Goal: Information Seeking & Learning: Learn about a topic

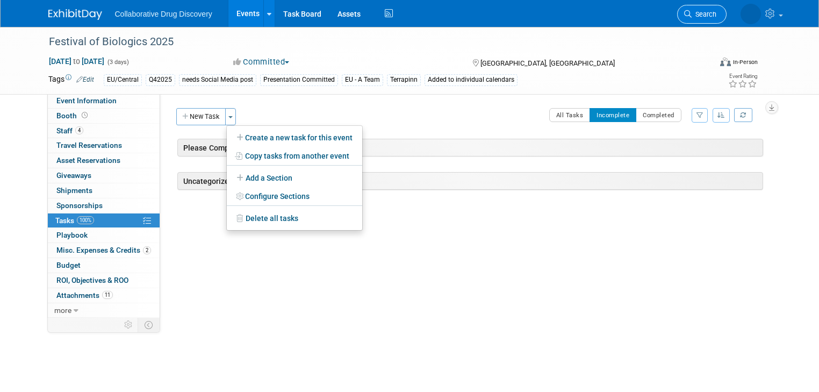
click at [717, 12] on span "Search" at bounding box center [704, 14] width 25 height 8
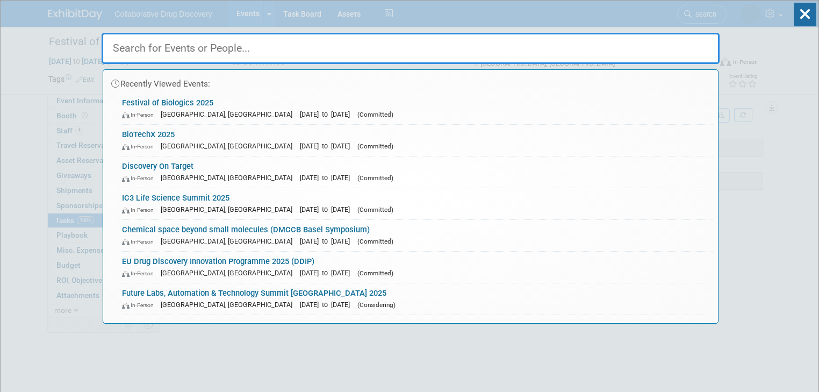
click at [321, 53] on input "text" at bounding box center [411, 48] width 618 height 31
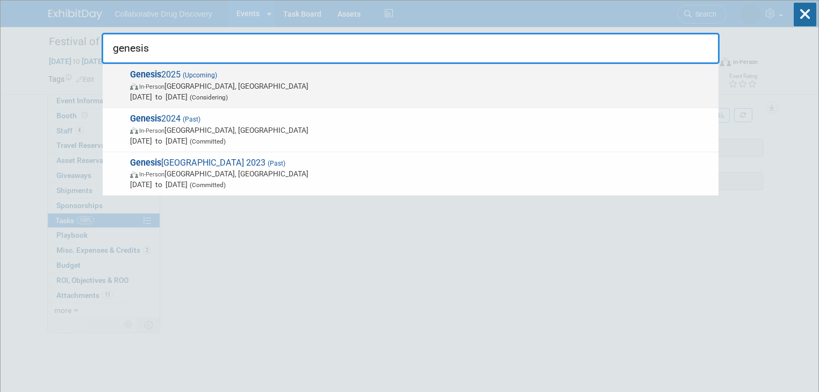
type input "genesis"
click at [157, 77] on strong "Genesis" at bounding box center [145, 74] width 31 height 10
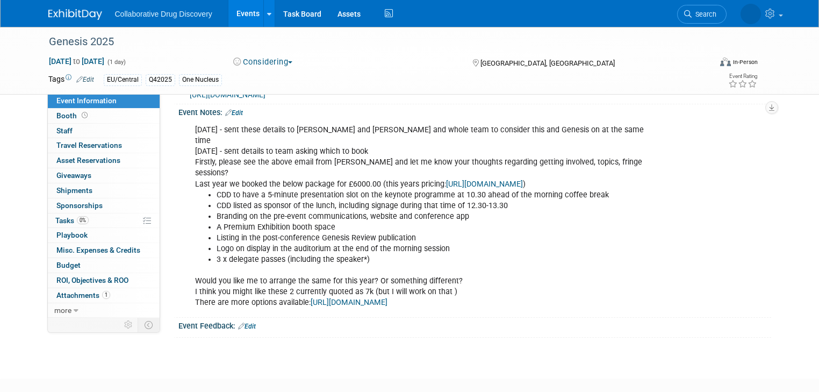
scroll to position [258, 0]
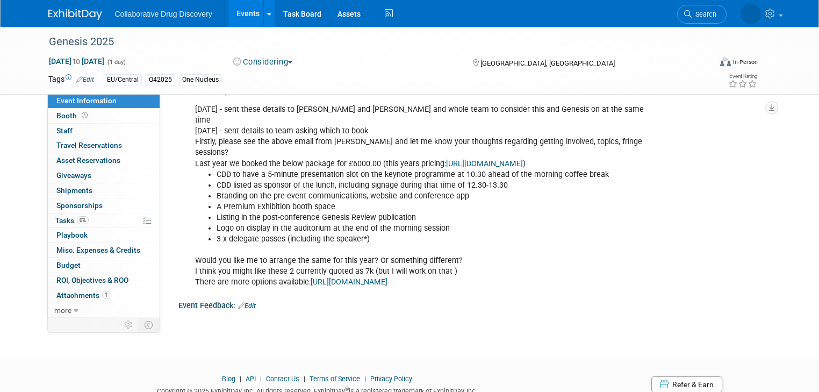
click at [490, 159] on link "https://www.genesisconference.com/sponsor-exhibit" at bounding box center [484, 163] width 77 height 9
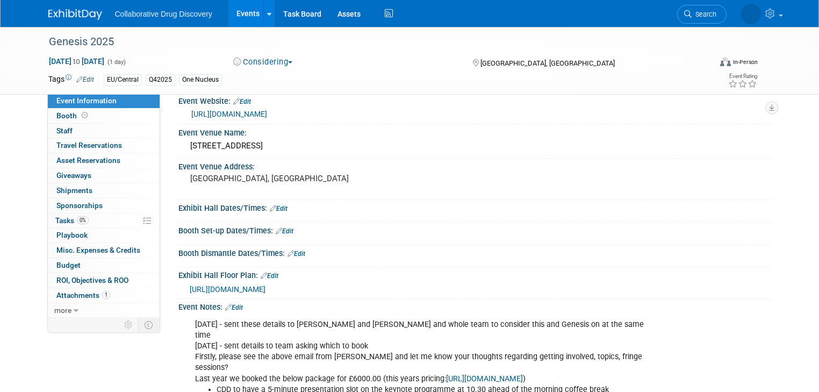
scroll to position [0, 0]
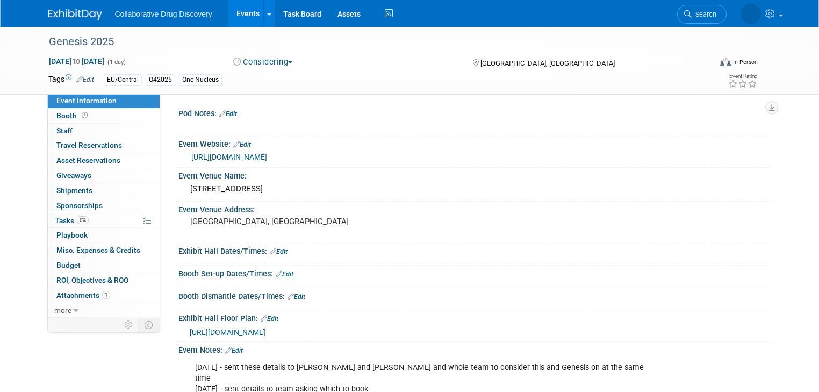
click at [245, 159] on link "https://www.genesisconference.com/" at bounding box center [229, 157] width 76 height 9
click at [235, 347] on link "Edit" at bounding box center [234, 351] width 18 height 8
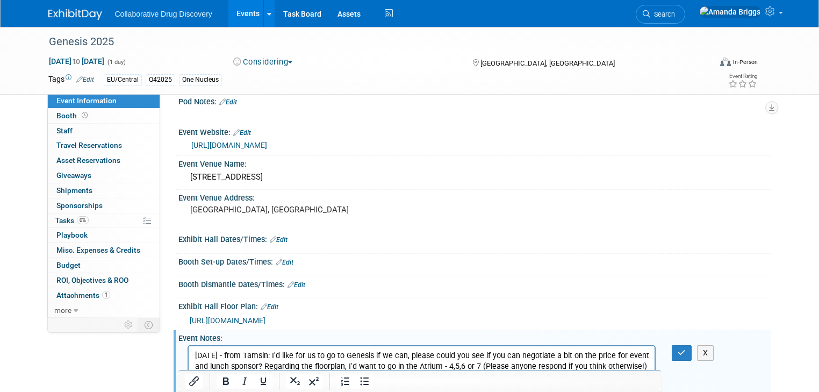
scroll to position [55, 0]
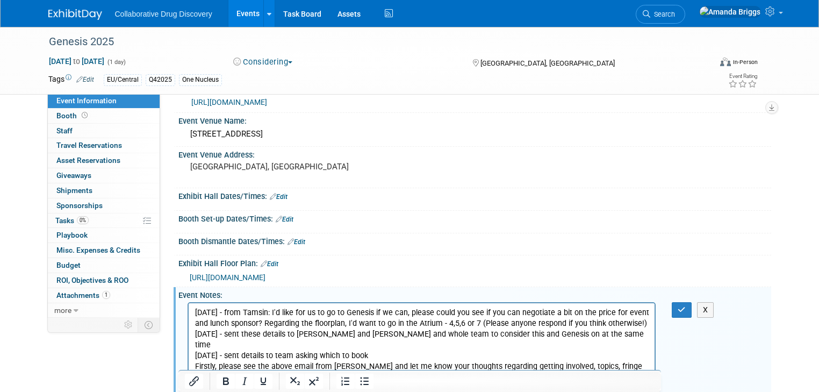
click at [641, 326] on p "10SEP2025 - from Tamsin: I'd like for us to go to Genesis if we can, please cou…" at bounding box center [422, 318] width 454 height 22
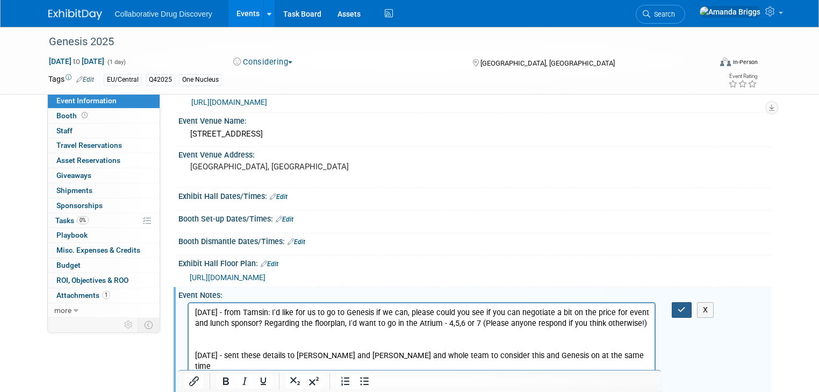
click at [682, 310] on button "button" at bounding box center [682, 310] width 20 height 16
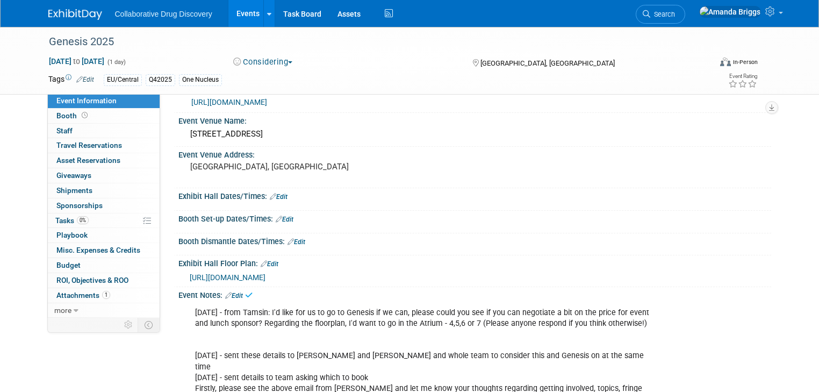
click at [244, 275] on span "https://www.genesisconference.com/floor-plan-exhibitor-faqs" at bounding box center [228, 277] width 76 height 9
